Goal: Transaction & Acquisition: Book appointment/travel/reservation

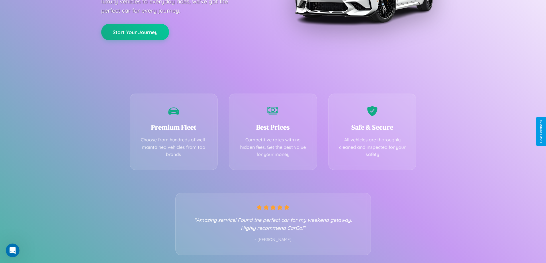
scroll to position [113, 0]
click at [273, 132] on div "Best Prices Competitive rates with no hidden fees. Get the best value for your …" at bounding box center [273, 130] width 88 height 76
click at [135, 31] on button "Start Your Journey" at bounding box center [135, 31] width 68 height 17
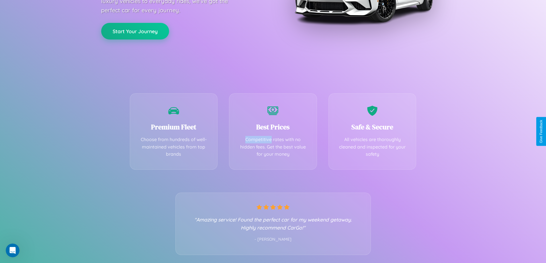
click at [135, 31] on button "Start Your Journey" at bounding box center [135, 31] width 68 height 17
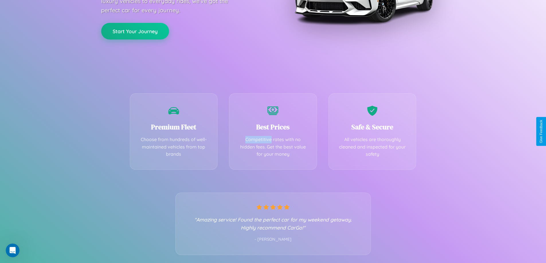
click at [135, 31] on button "Start Your Journey" at bounding box center [135, 31] width 68 height 17
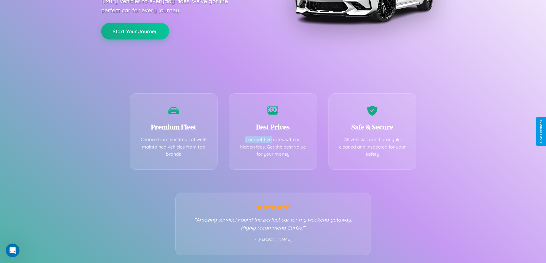
click at [135, 31] on button "Start Your Journey" at bounding box center [135, 31] width 68 height 17
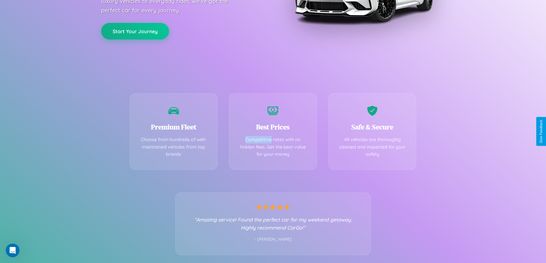
click at [135, 31] on button "Start Your Journey" at bounding box center [135, 31] width 68 height 17
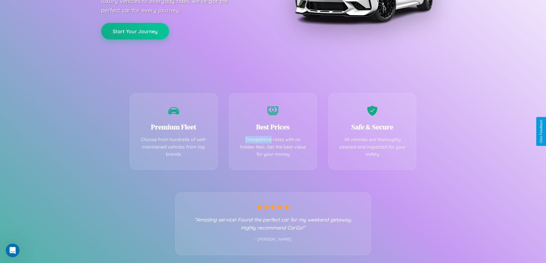
click at [135, 31] on button "Start Your Journey" at bounding box center [135, 31] width 68 height 17
